Goal: Transaction & Acquisition: Purchase product/service

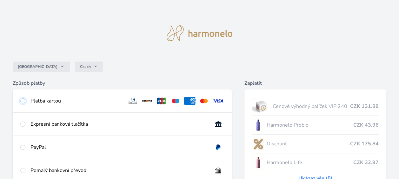
click at [22, 101] on input "radio" at bounding box center [22, 100] width 5 height 5
radio input "true"
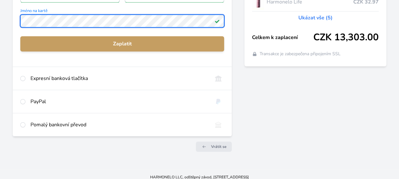
scroll to position [166, 0]
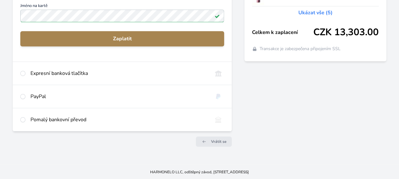
click at [123, 35] on span "Zaplatit" at bounding box center [122, 39] width 194 height 8
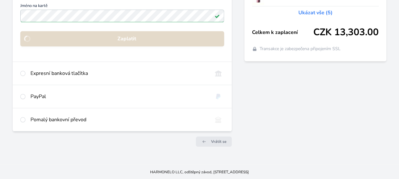
scroll to position [96, 0]
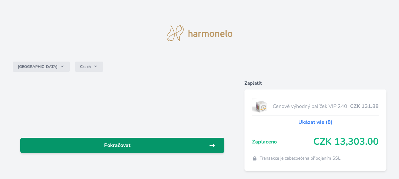
click at [143, 143] on span "Pokračovat" at bounding box center [116, 146] width 183 height 8
